Goal: Task Accomplishment & Management: Manage account settings

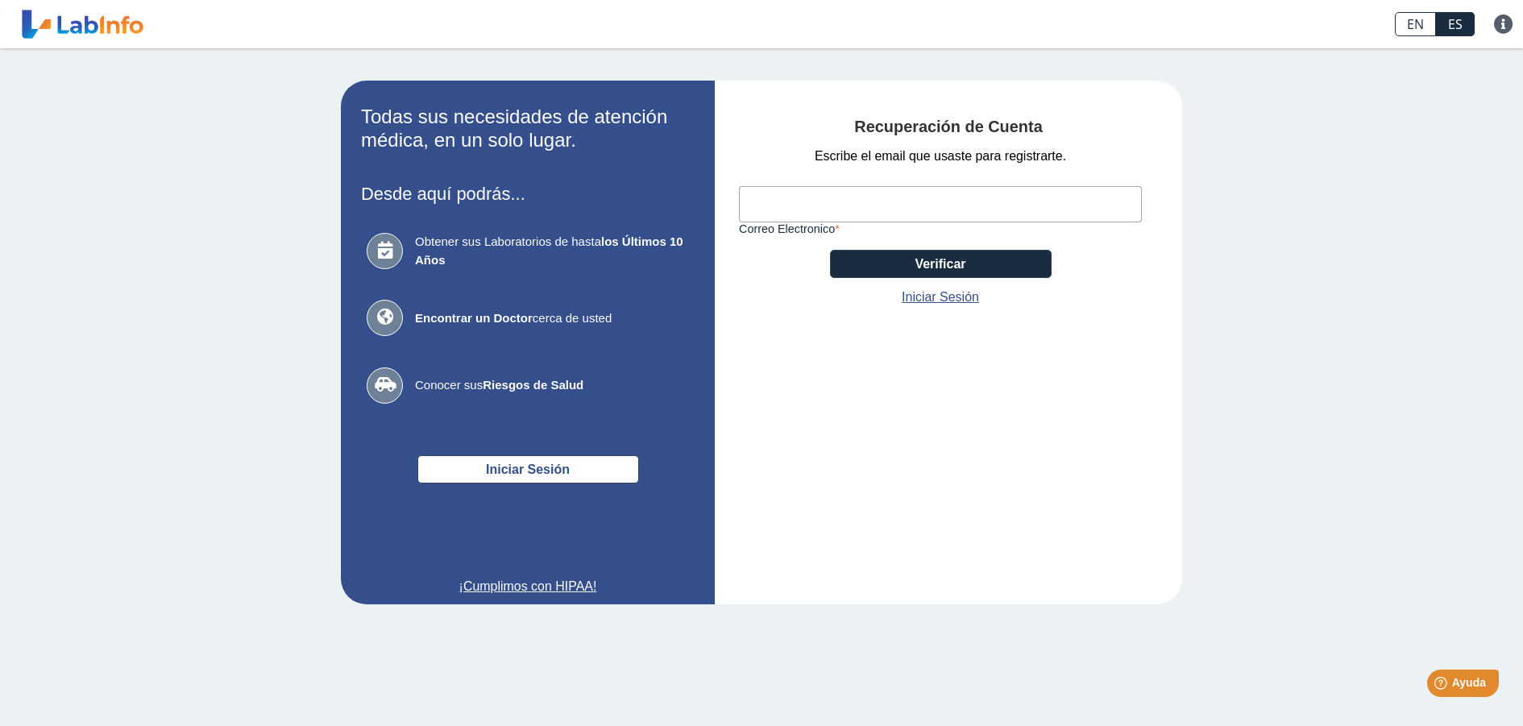
paste input "[EMAIL_ADDRESS][DOMAIN_NAME]"
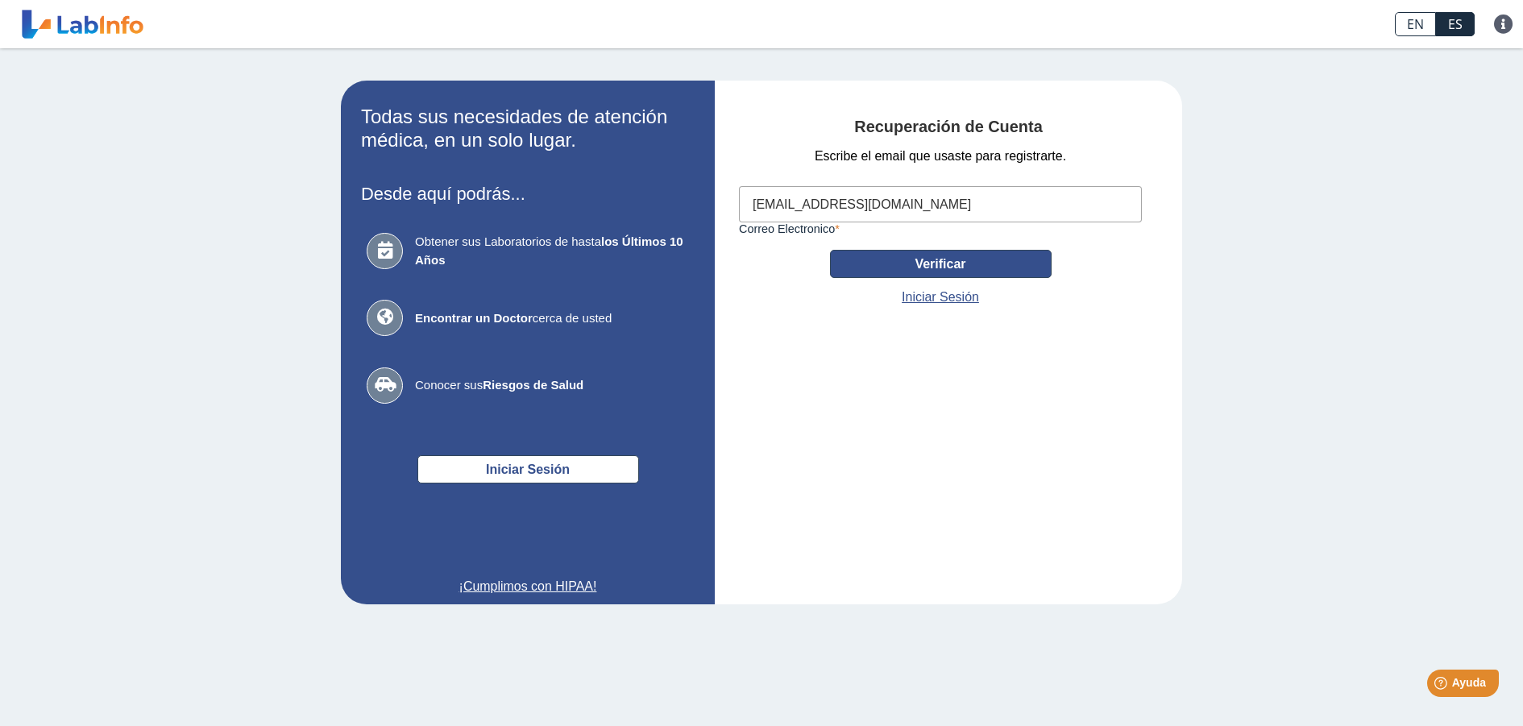
type input "[EMAIL_ADDRESS][DOMAIN_NAME]"
drag, startPoint x: 960, startPoint y: 251, endPoint x: 952, endPoint y: 263, distance: 13.9
click at [953, 260] on button "Verificar" at bounding box center [941, 264] width 222 height 28
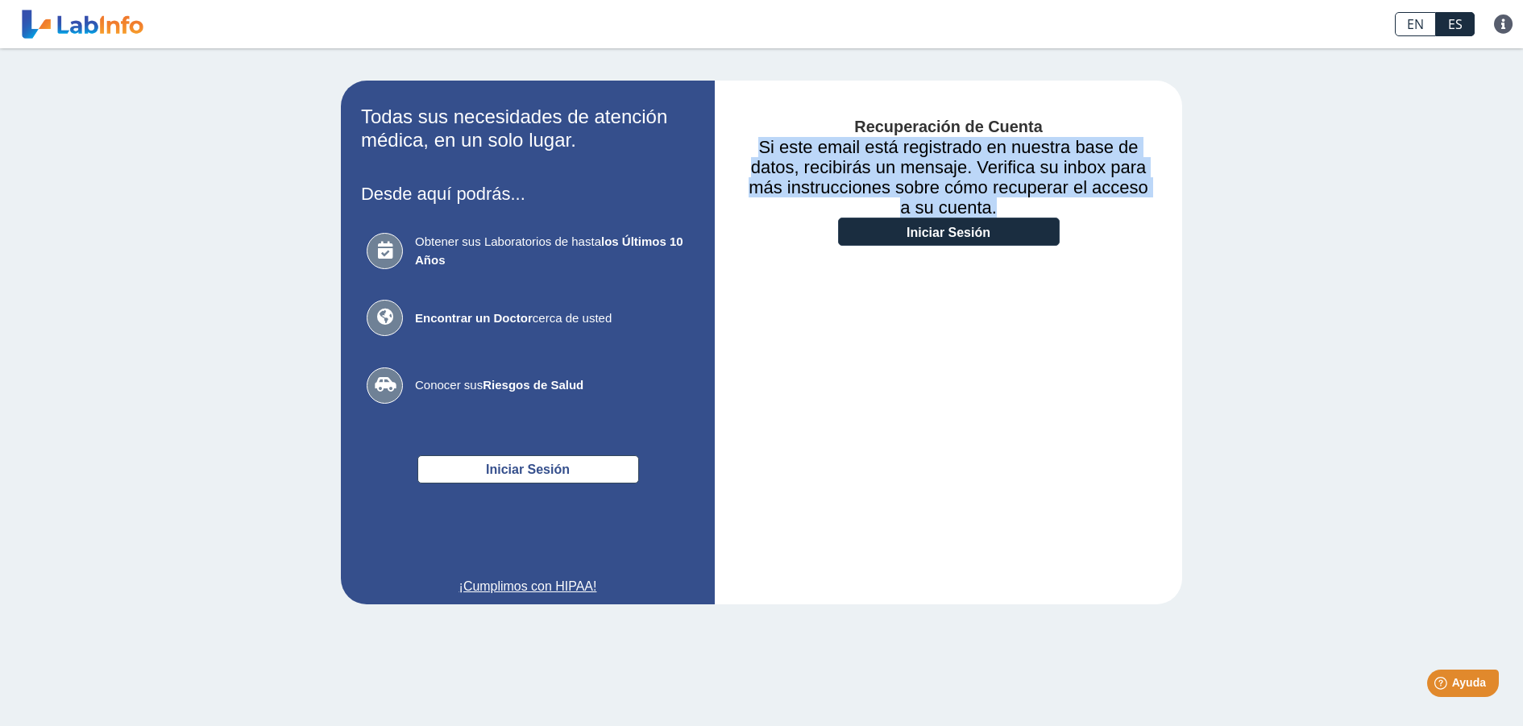
drag, startPoint x: 924, startPoint y: 202, endPoint x: 787, endPoint y: 151, distance: 146.4
click at [767, 154] on h3 "Si este email está registrado en nuestra base de datos, recibirás un mensaje. V…" at bounding box center [948, 177] width 419 height 81
copy h3 "Si este email está registrado en nuestra base de datos, recibirás un mensaje. V…"
click at [955, 244] on link "Iniciar Sesión" at bounding box center [949, 232] width 222 height 28
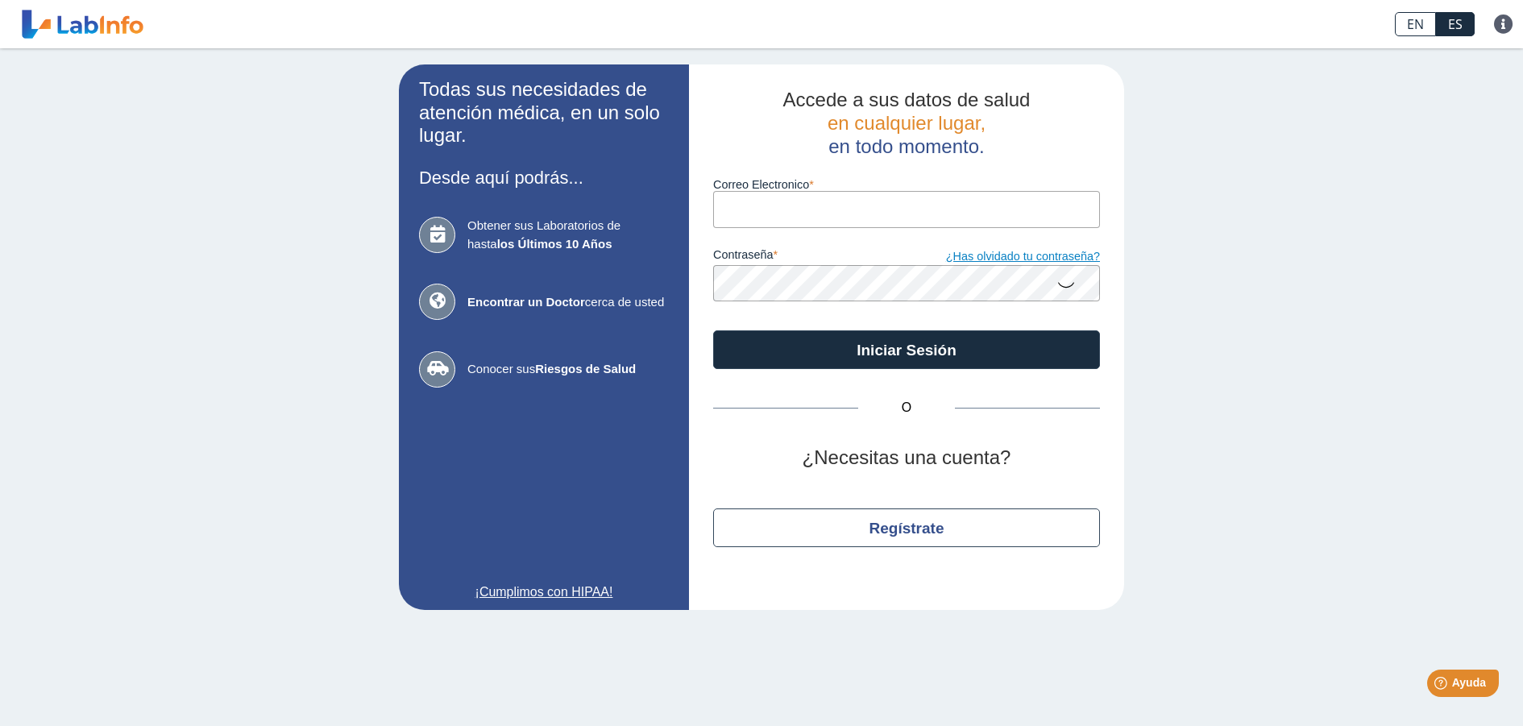
click at [1005, 250] on link "¿Has olvidado tu contraseña?" at bounding box center [1003, 257] width 193 height 18
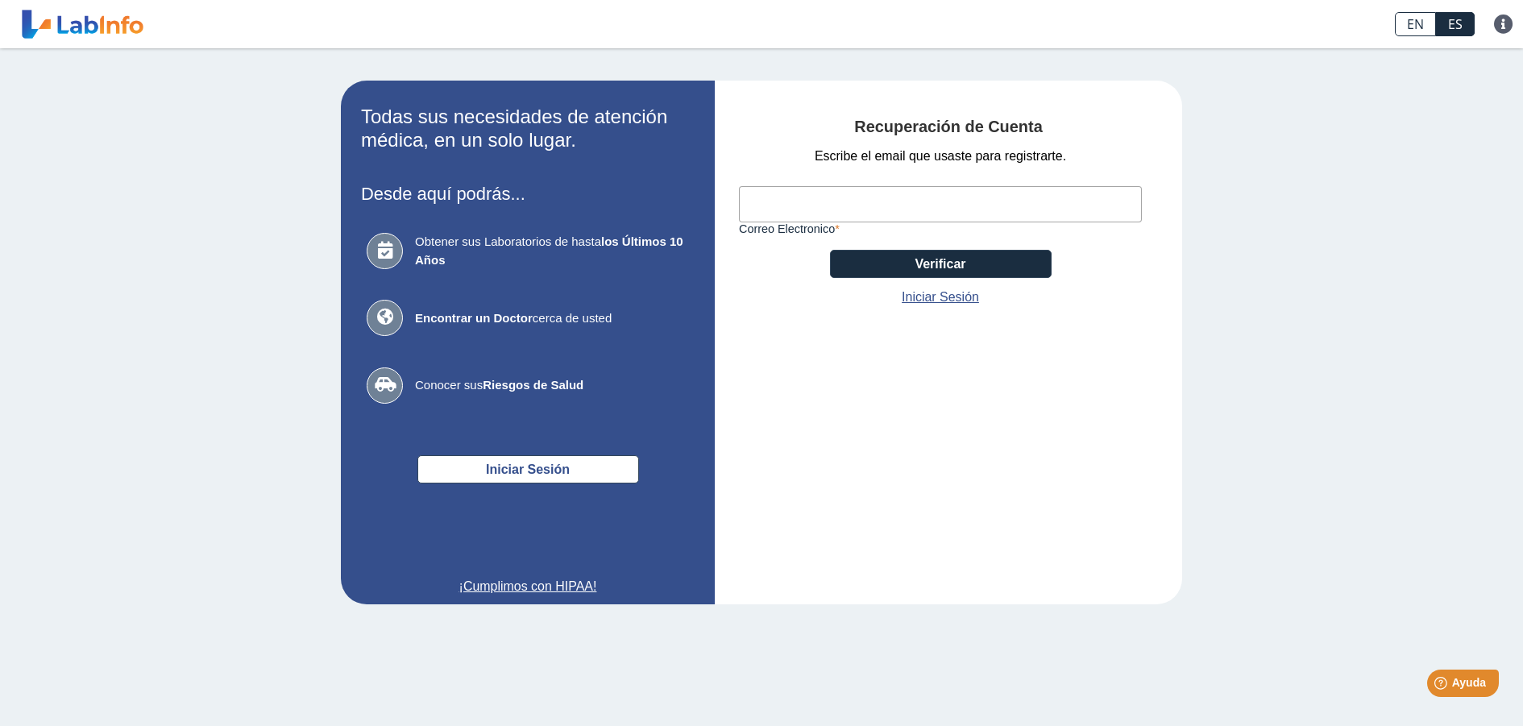
paste input "[EMAIL_ADDRESS][DOMAIN_NAME]"
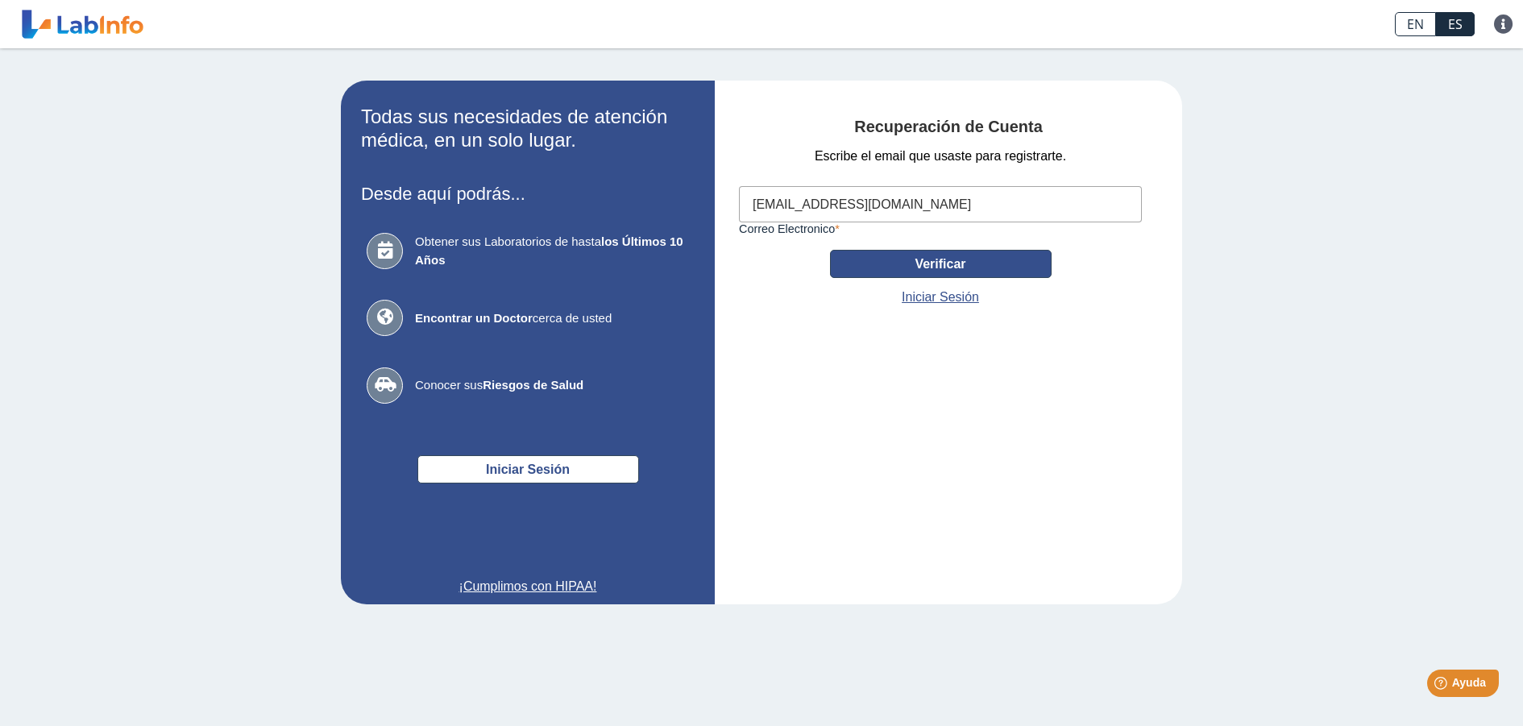
type input "[EMAIL_ADDRESS][DOMAIN_NAME]"
click at [953, 277] on button "Verificar" at bounding box center [941, 264] width 222 height 28
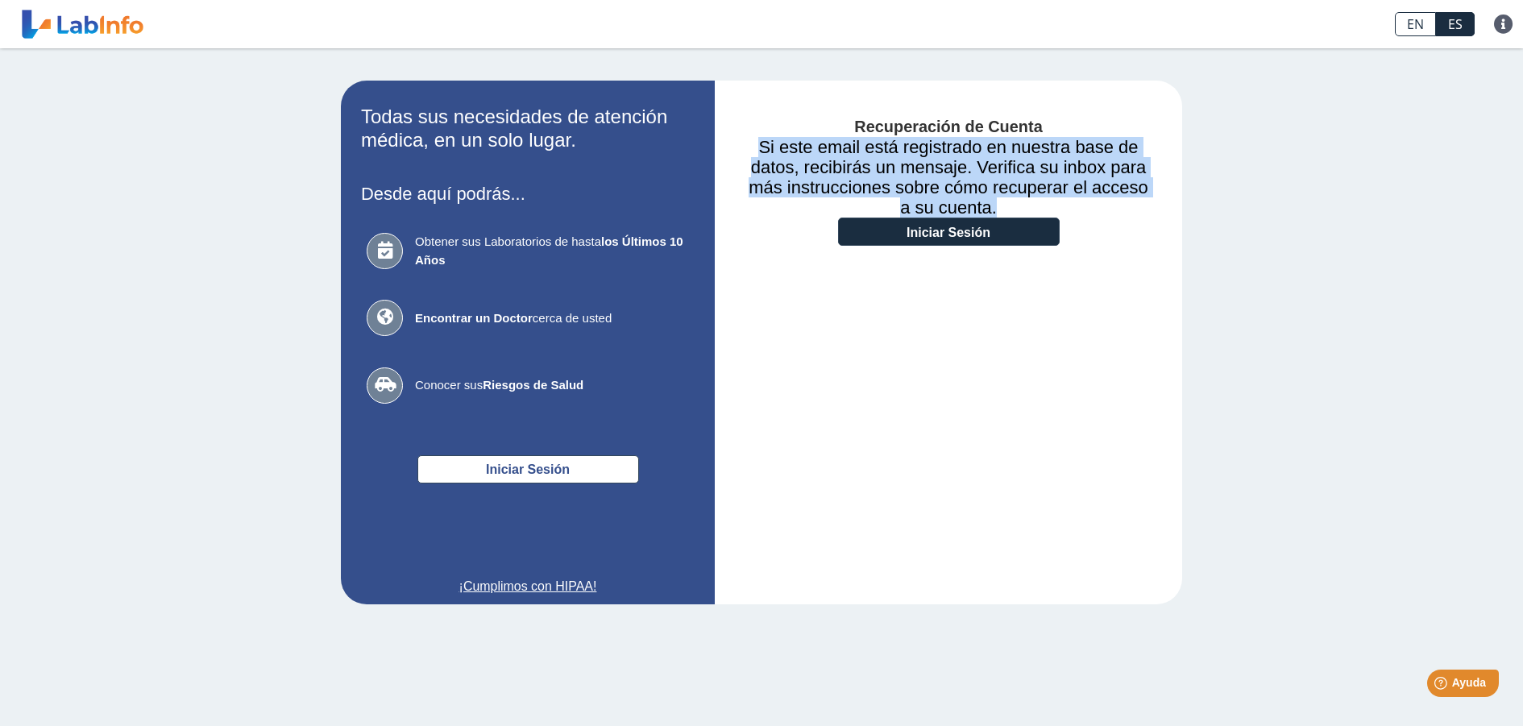
drag, startPoint x: 951, startPoint y: 205, endPoint x: 800, endPoint y: 155, distance: 158.8
click at [767, 148] on h3 "Si este email está registrado en nuestra base de datos, recibirás un mensaje. V…" at bounding box center [948, 177] width 419 height 81
copy h3 "Si este email está registrado en nuestra base de datos, recibirás un mensaje. V…"
